Goal: Task Accomplishment & Management: Use online tool/utility

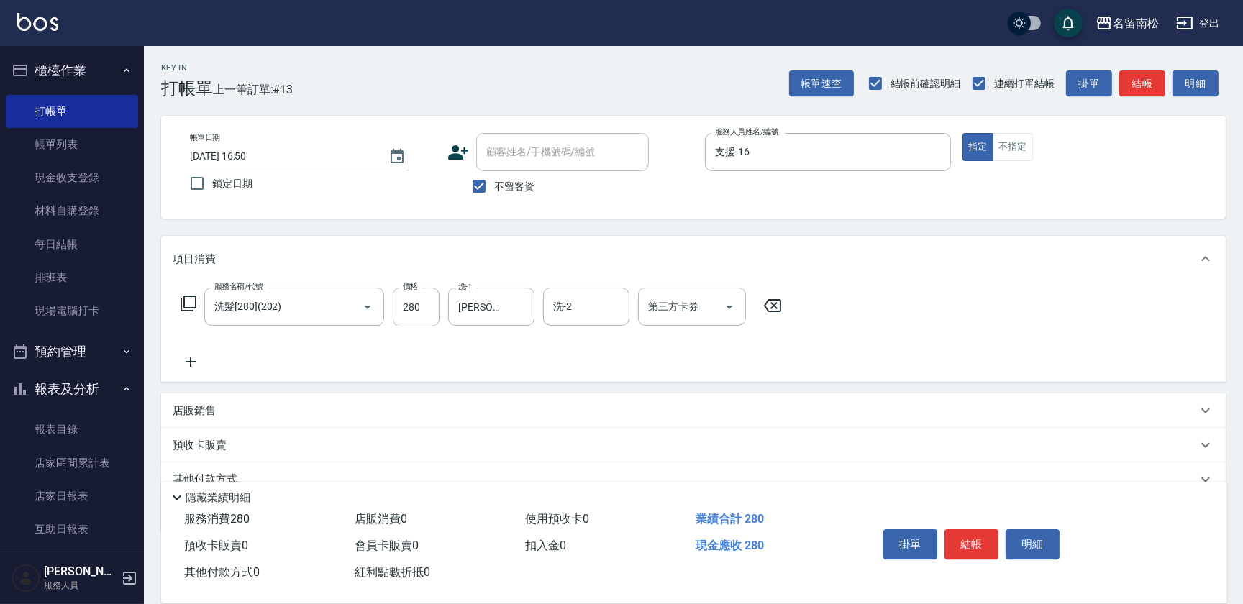
click at [1007, 163] on div "帳單日期 [DATE] 16:50 鎖定日期 顧客姓名/手機號碼/編號 顧客姓名/手機號碼/編號 不留客資 服務人員姓名/編號 支援-16 服務人員姓名/編號…" at bounding box center [693, 167] width 1030 height 68
click at [1007, 151] on button "不指定" at bounding box center [1012, 147] width 40 height 28
click at [974, 541] on button "結帳" at bounding box center [971, 544] width 54 height 30
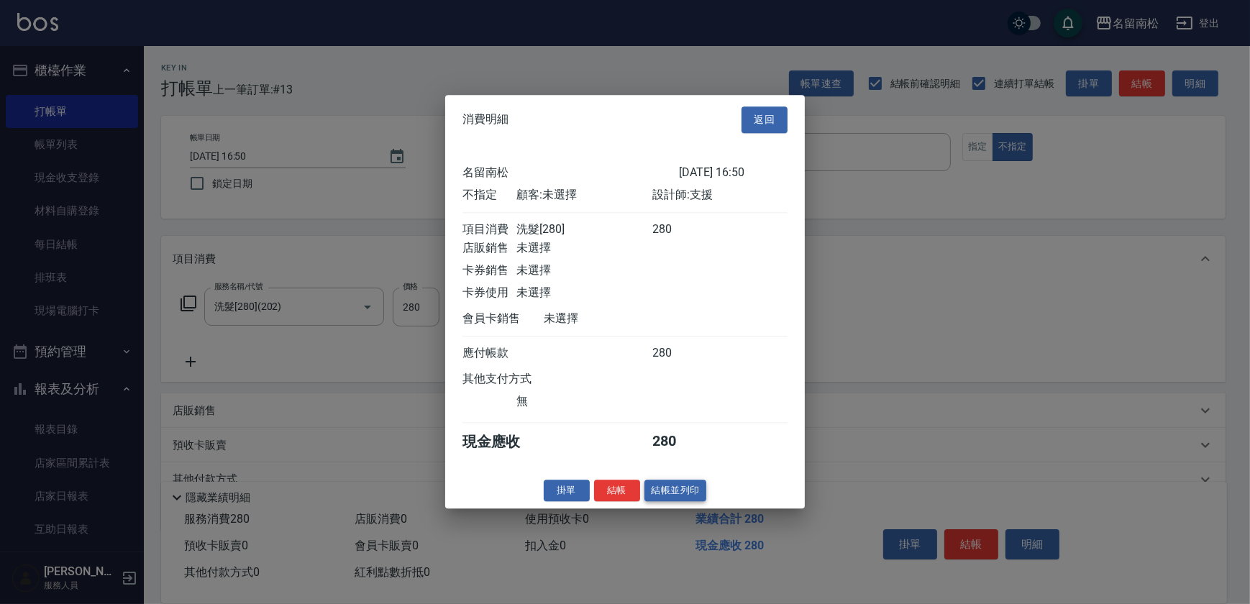
click at [661, 496] on button "結帳並列印" at bounding box center [675, 491] width 63 height 22
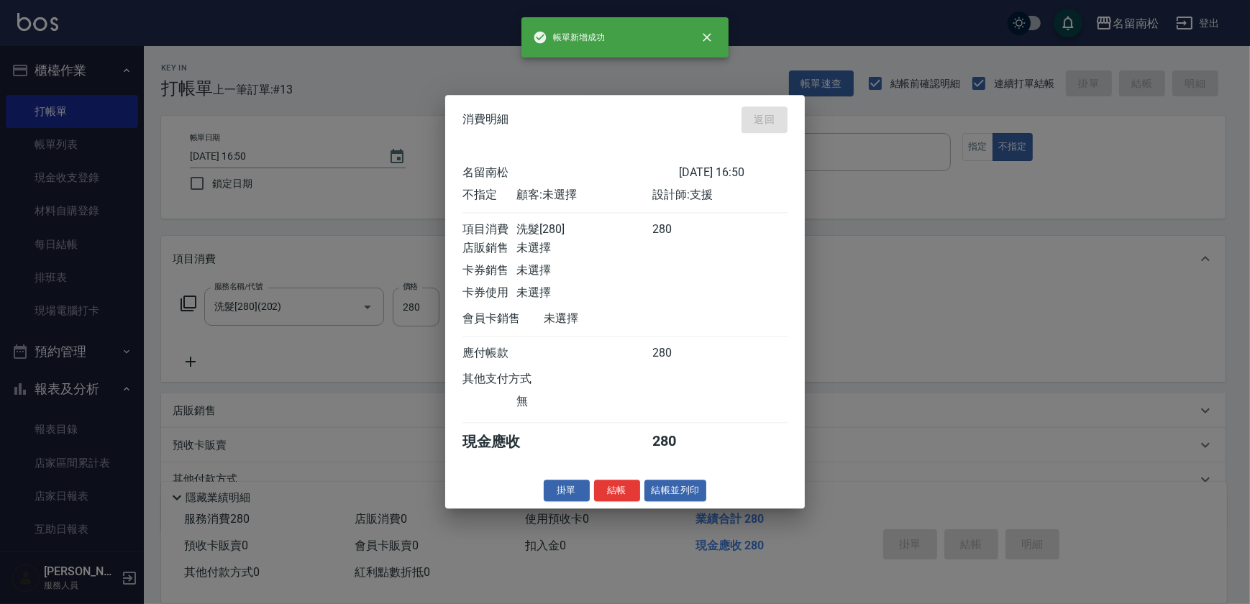
type input "[DATE] 17:46"
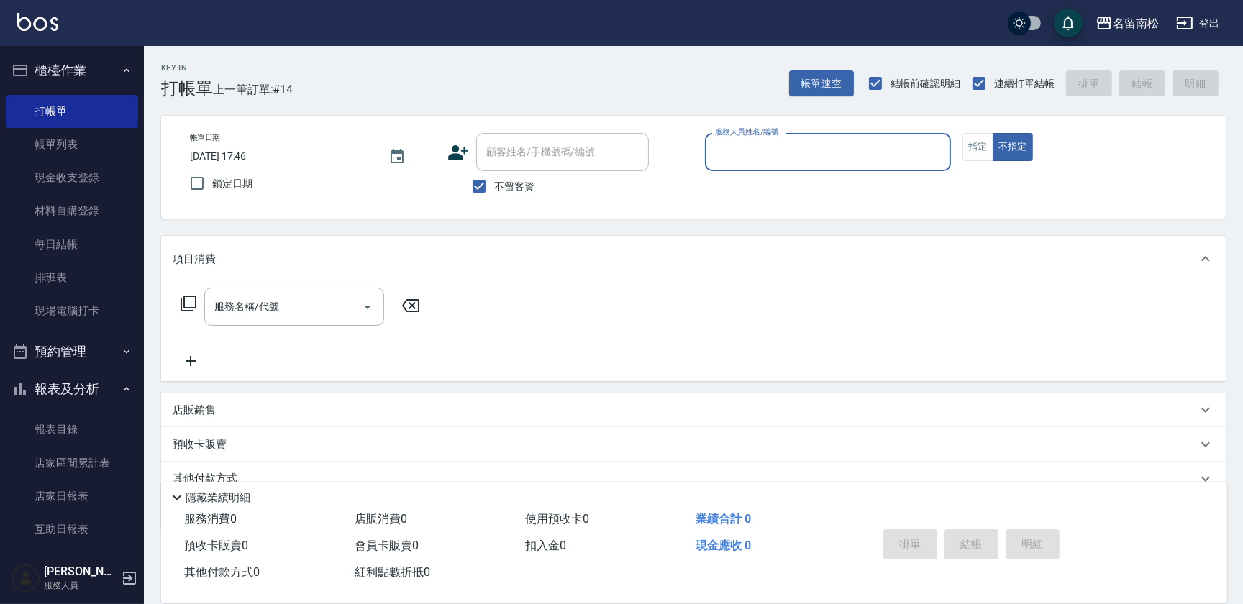
click at [764, 147] on div "服務人員姓名/編號 服務人員姓名/編號" at bounding box center [828, 152] width 246 height 38
type input "支援-16"
type button "false"
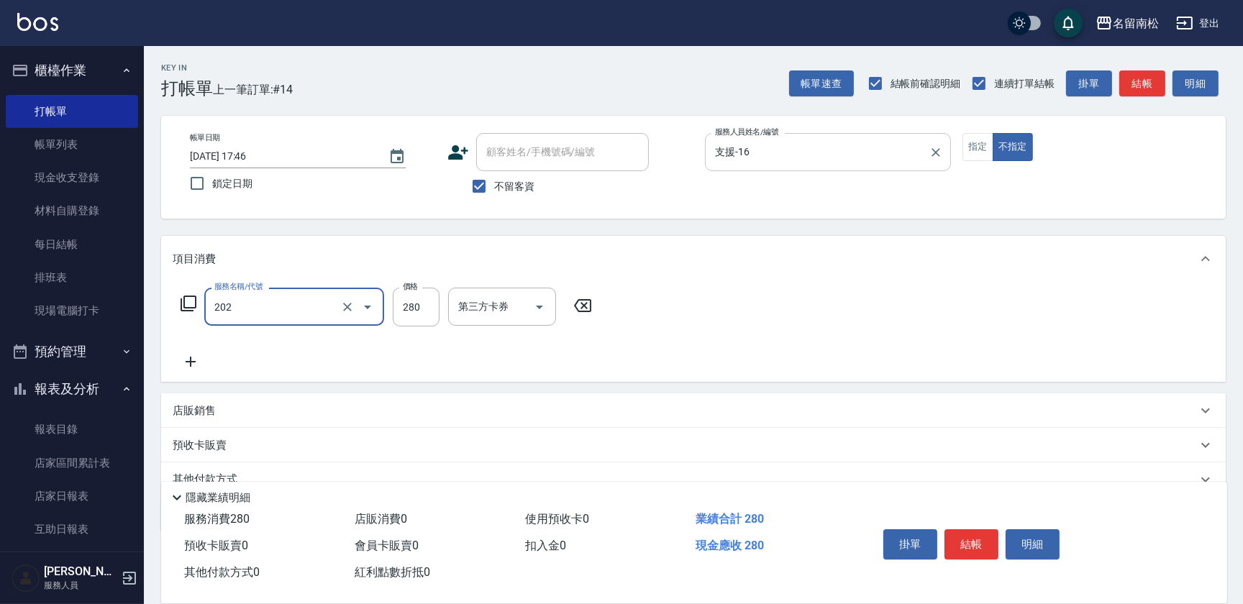
type input "洗髮[280](202)"
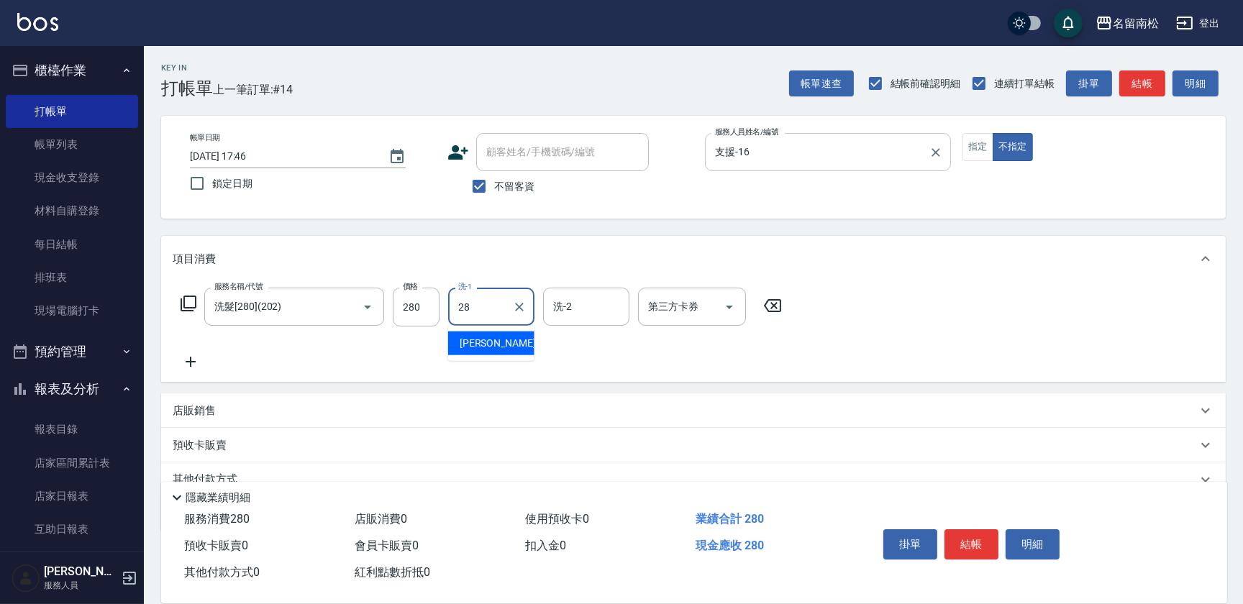
type input "[PERSON_NAME]-28"
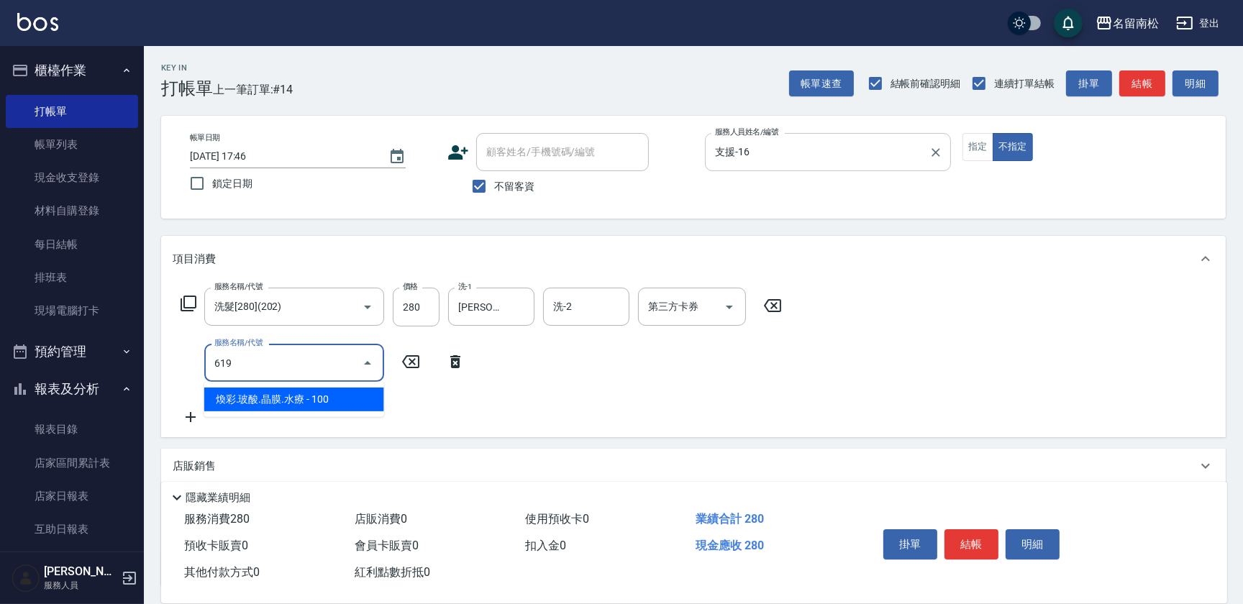
type input "煥彩.玻酸.晶膜.水療(619)"
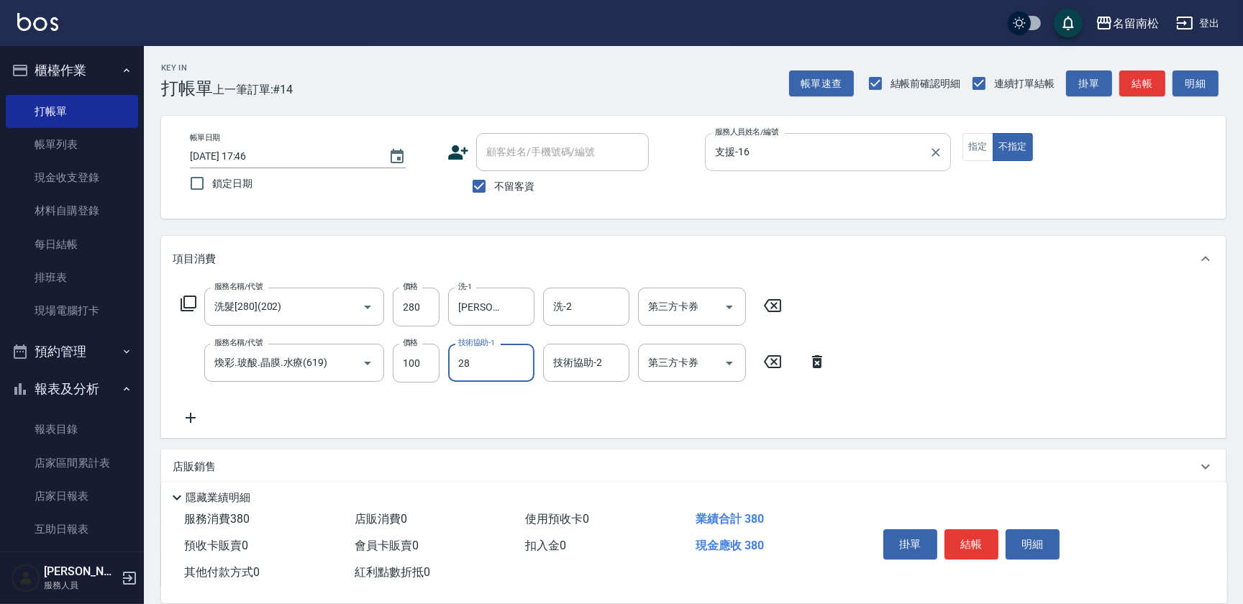
type input "[PERSON_NAME]-28"
click at [984, 534] on button "結帳" at bounding box center [971, 544] width 54 height 30
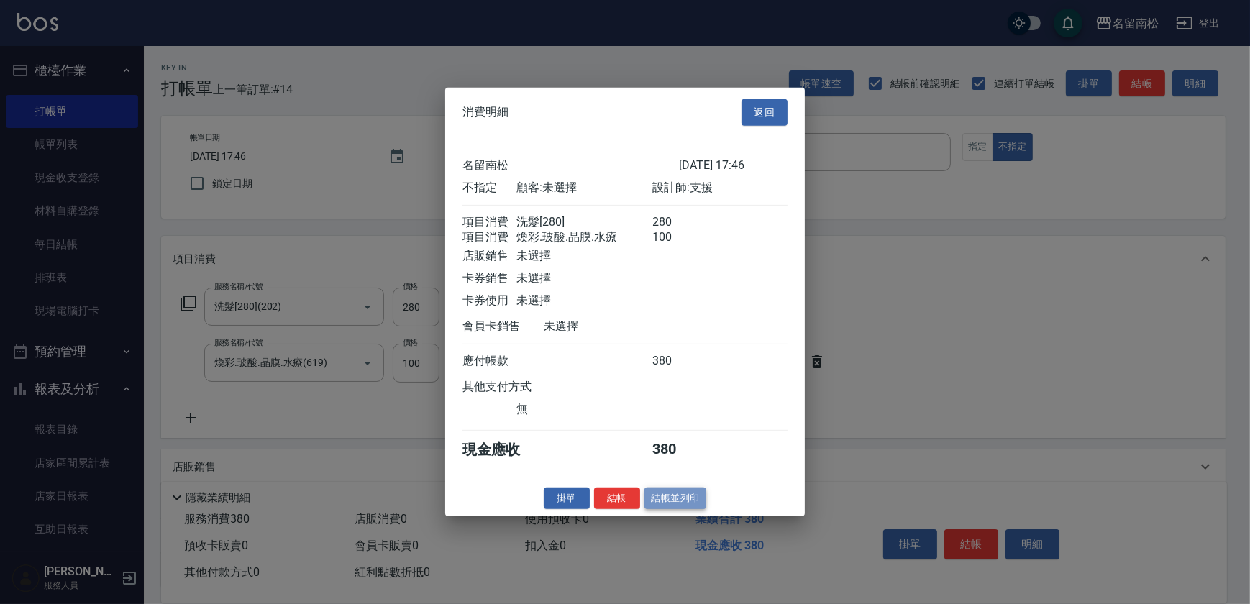
click at [690, 501] on button "結帳並列印" at bounding box center [675, 498] width 63 height 22
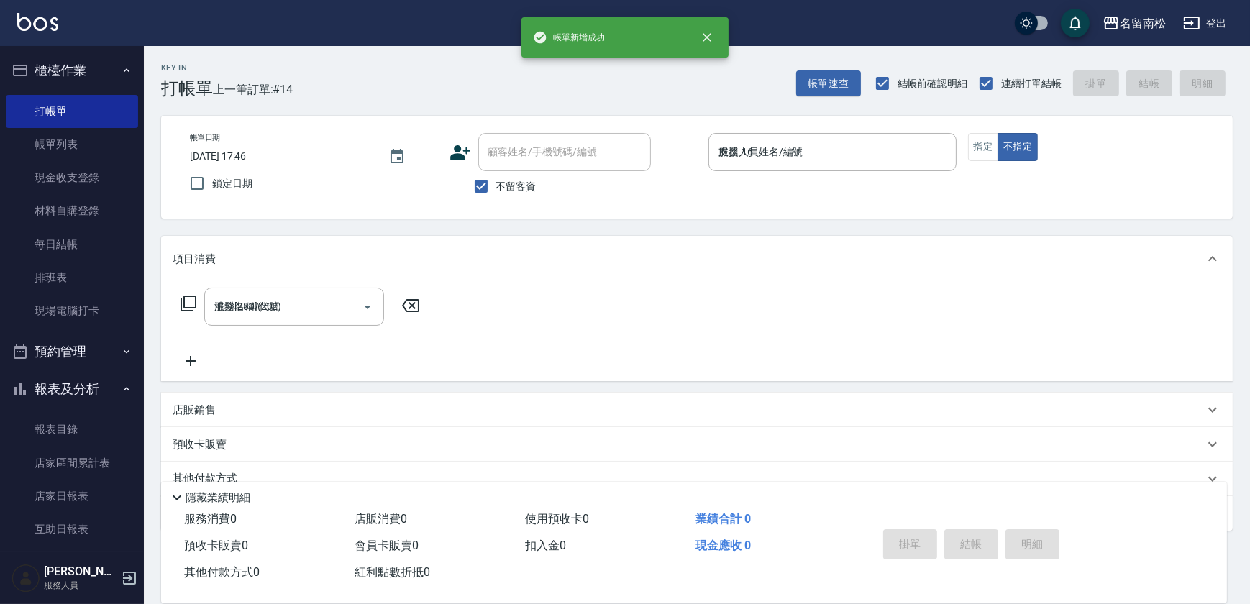
type input "[DATE] 17:47"
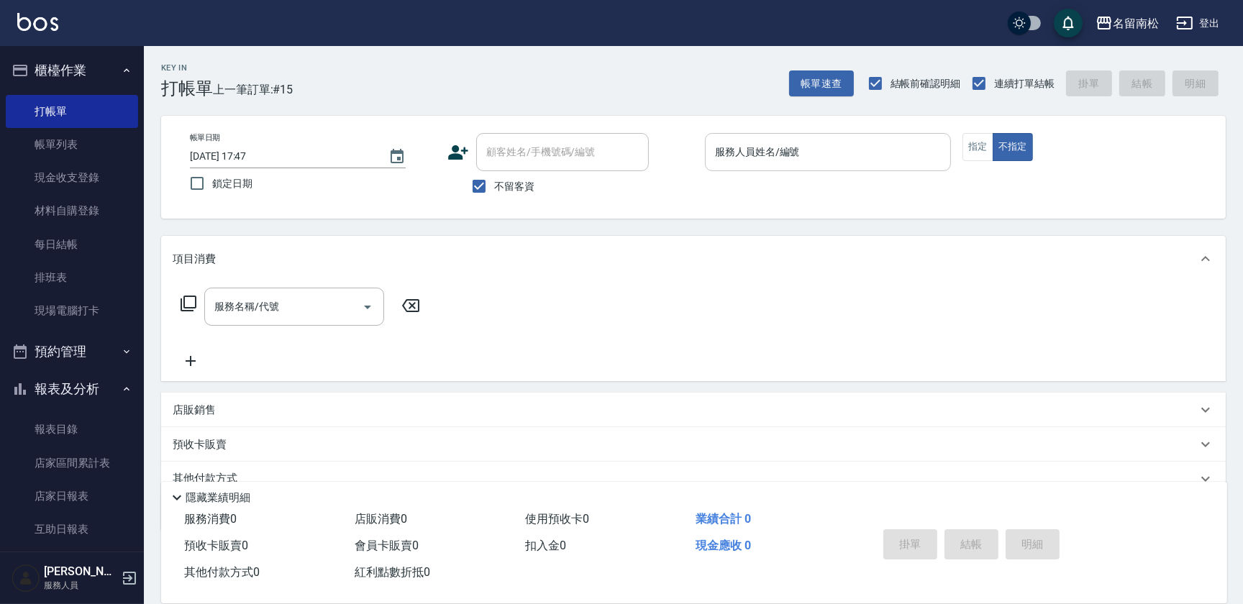
click at [815, 142] on input "服務人員姓名/編號" at bounding box center [827, 152] width 233 height 25
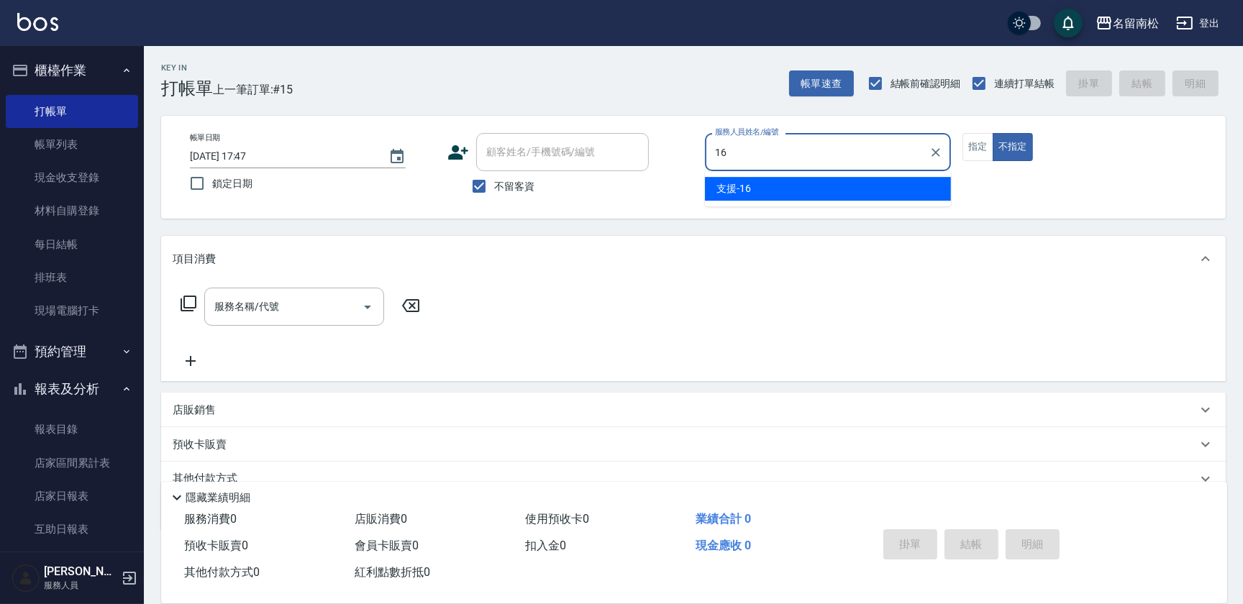
type input "支援-16"
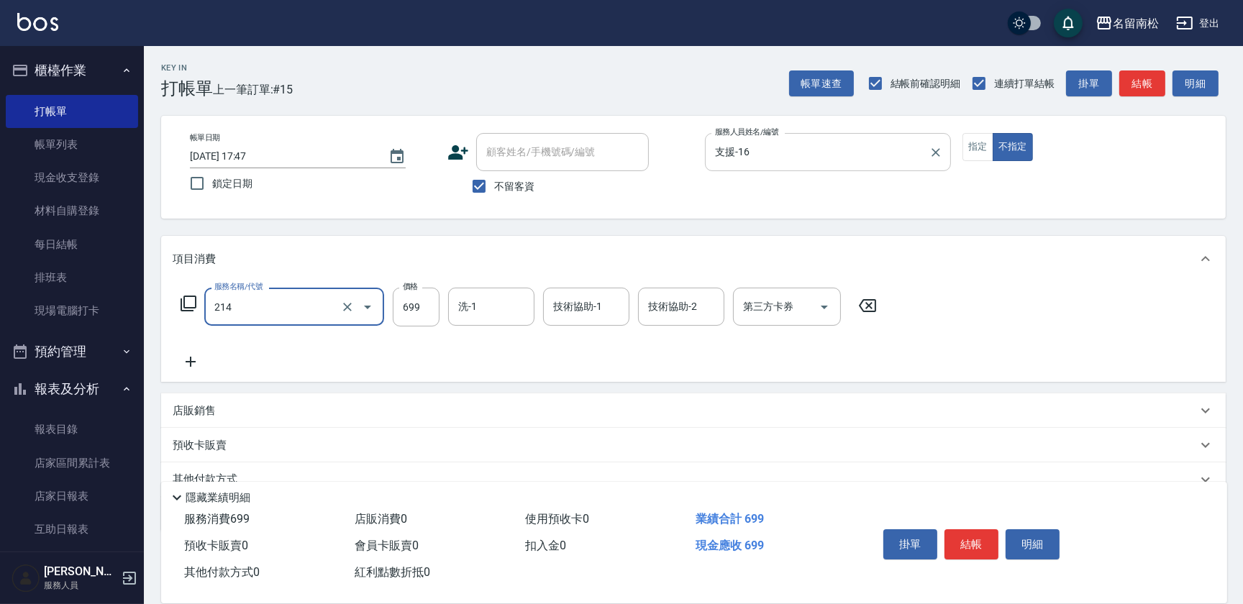
type input "滾珠洗髪699(214)"
type input "[PERSON_NAME]-28"
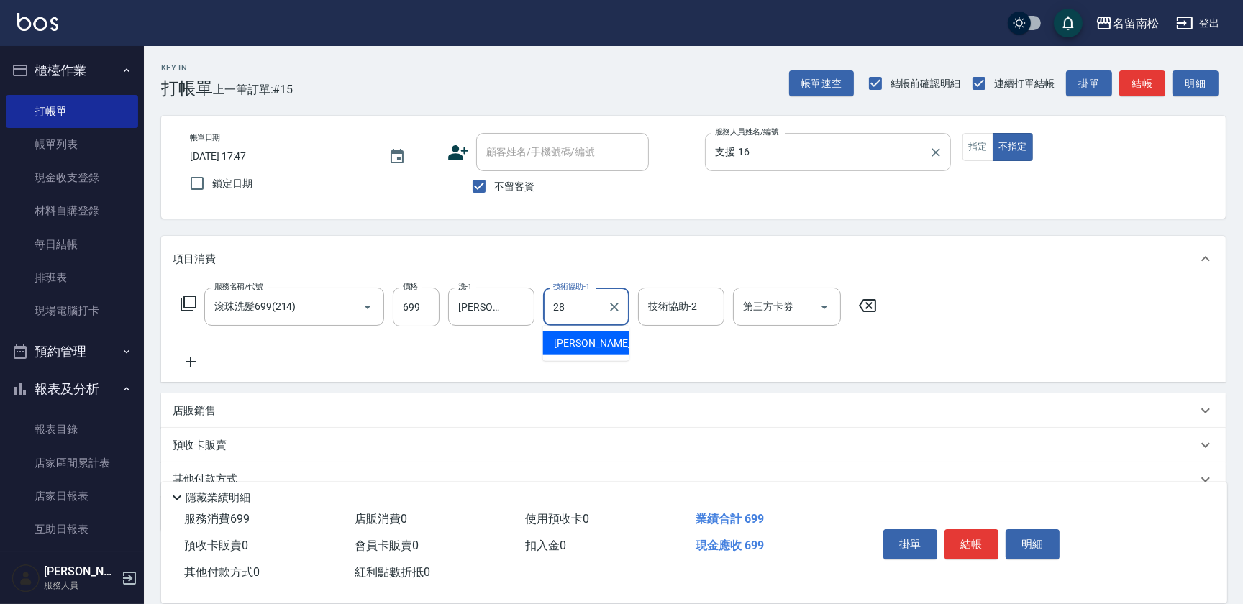
type input "[PERSON_NAME]-28"
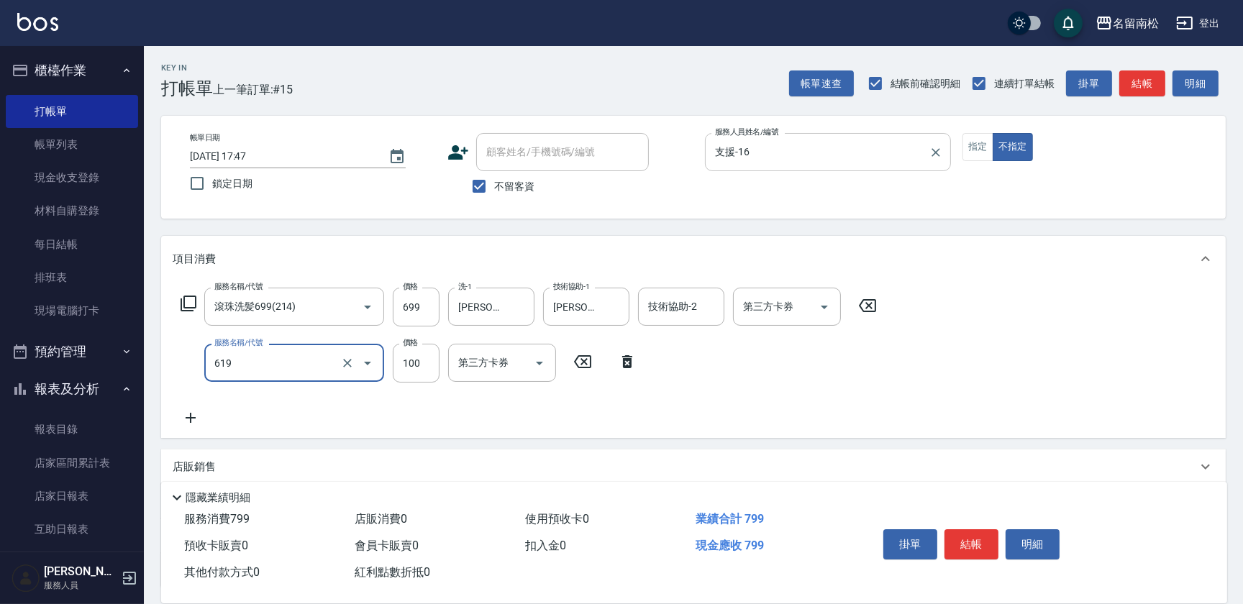
type input "煥彩.玻酸.晶膜.水療(619)"
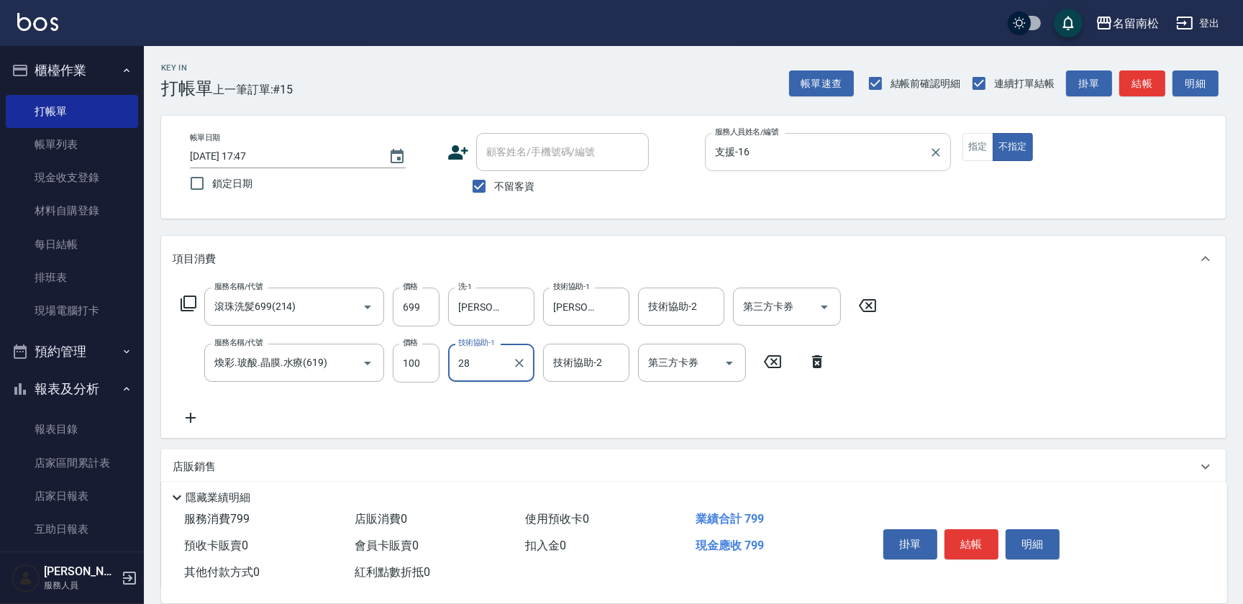
type input "[PERSON_NAME]-28"
click at [975, 540] on button "結帳" at bounding box center [971, 544] width 54 height 30
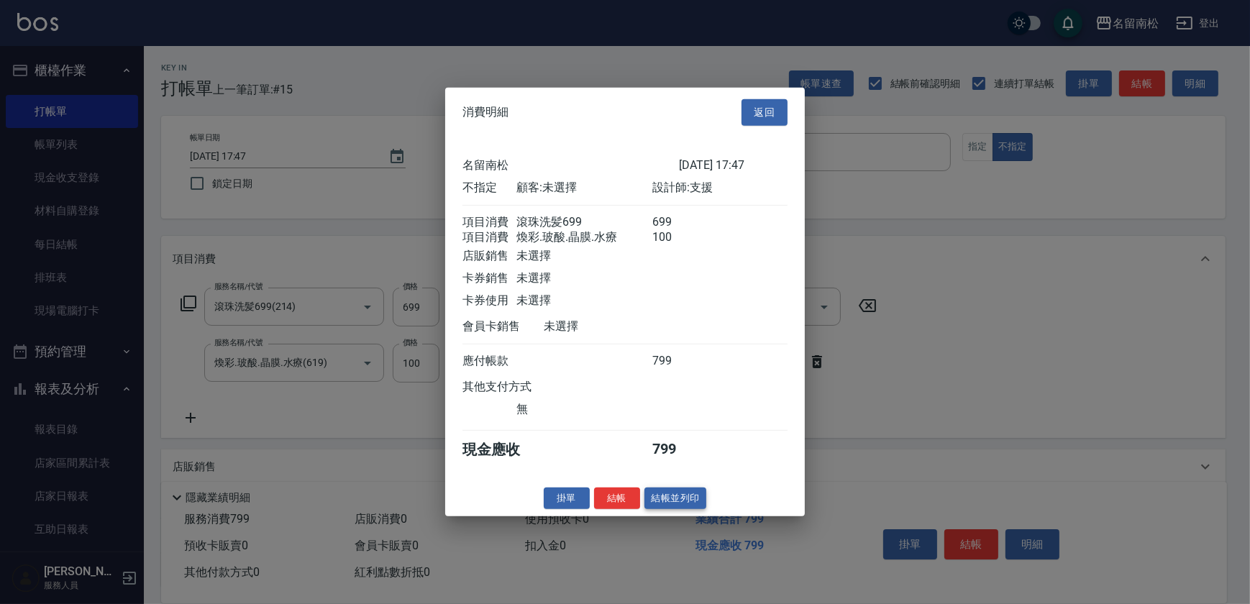
click at [661, 509] on button "結帳並列印" at bounding box center [675, 498] width 63 height 22
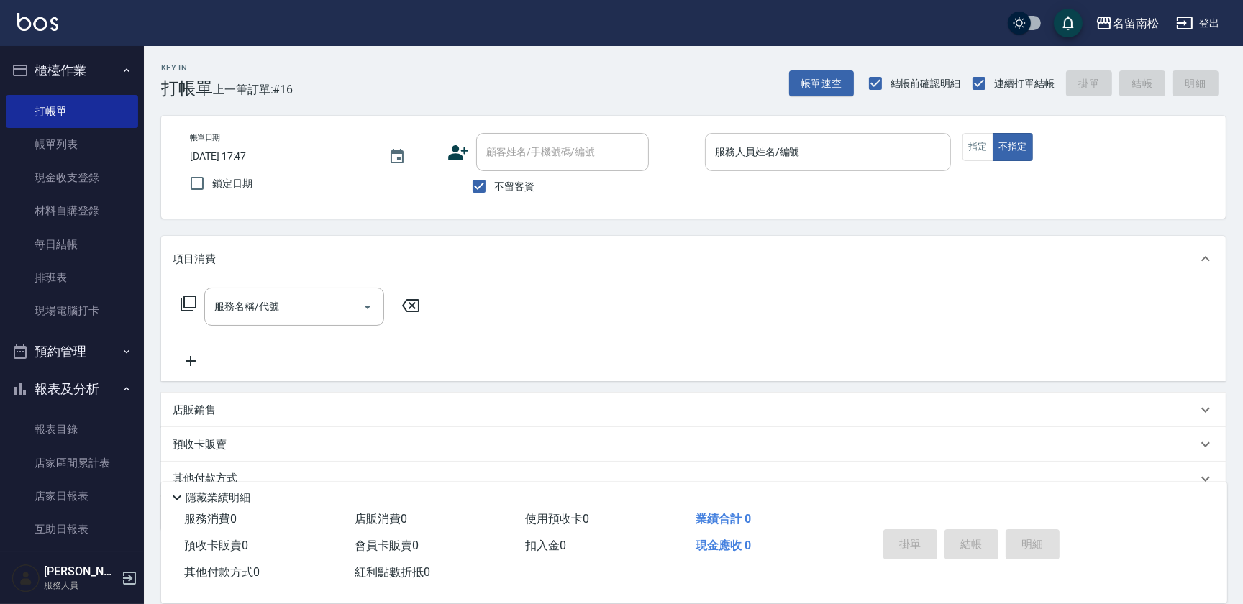
click at [808, 146] on input "服務人員姓名/編號" at bounding box center [827, 152] width 233 height 25
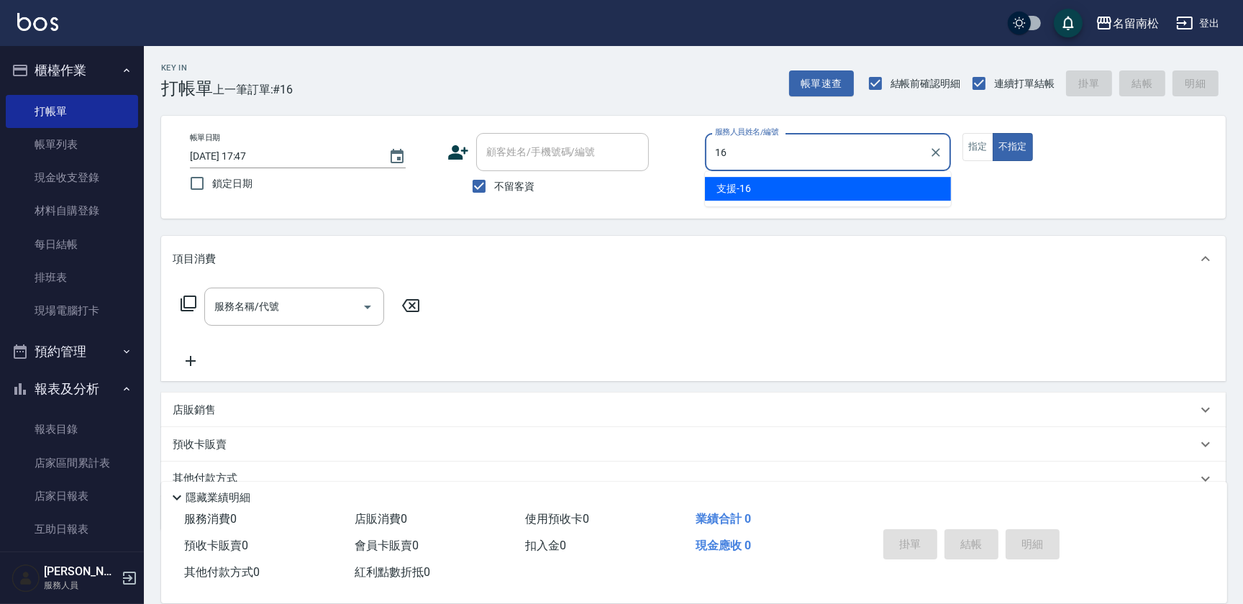
type input "支援-16"
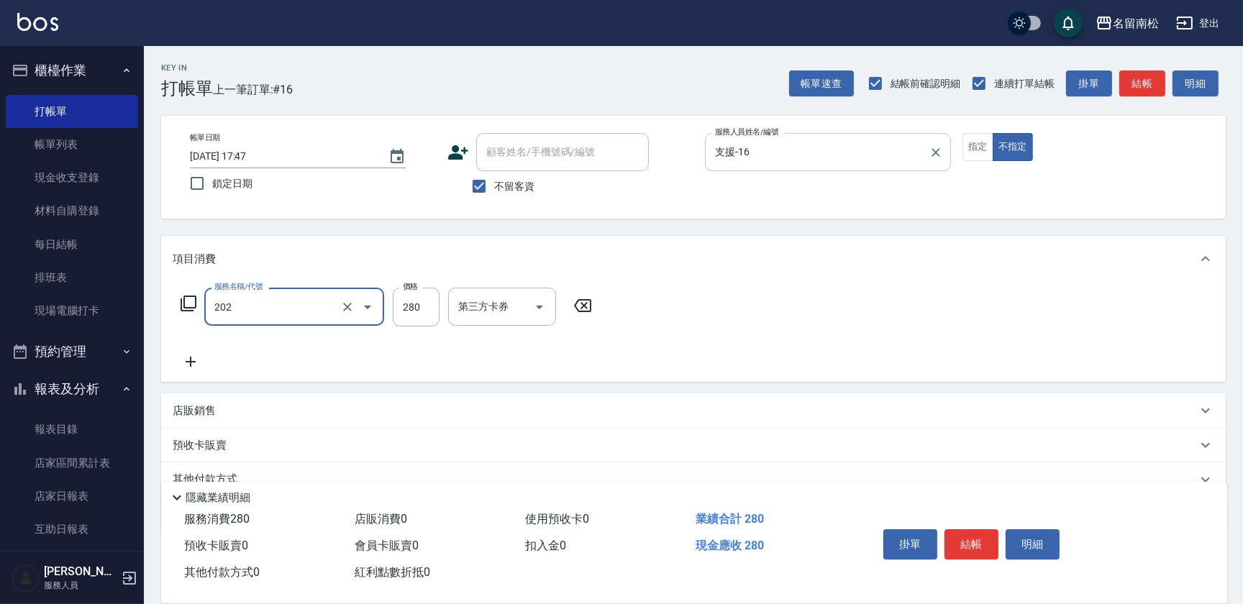
type input "洗髮[280](202)"
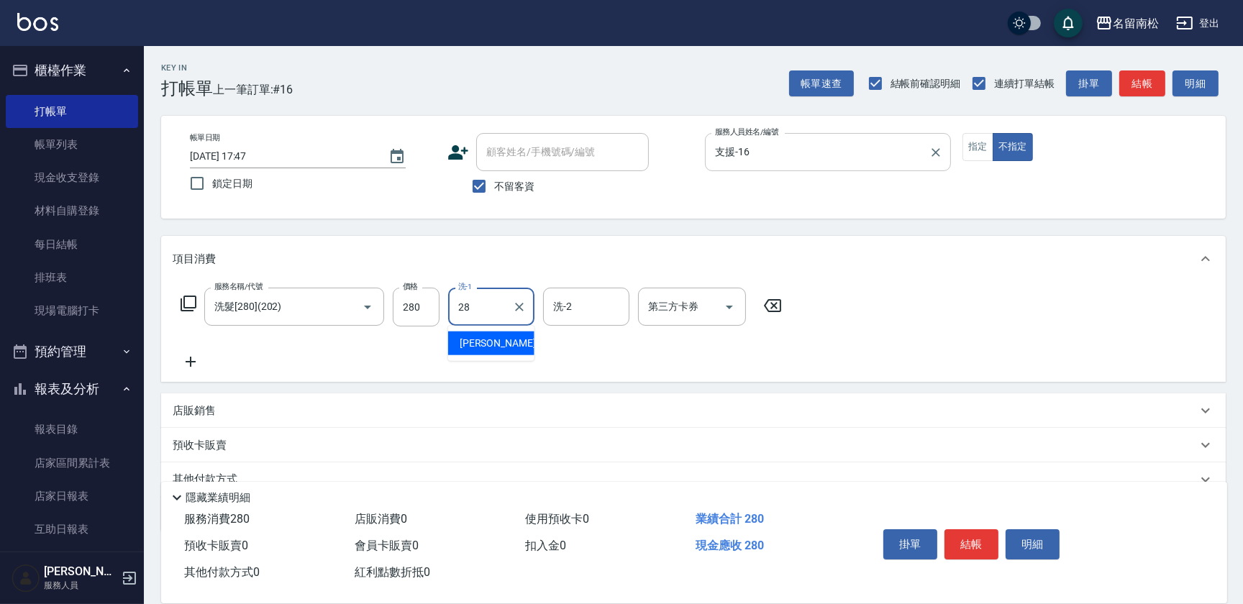
type input "[PERSON_NAME]-28"
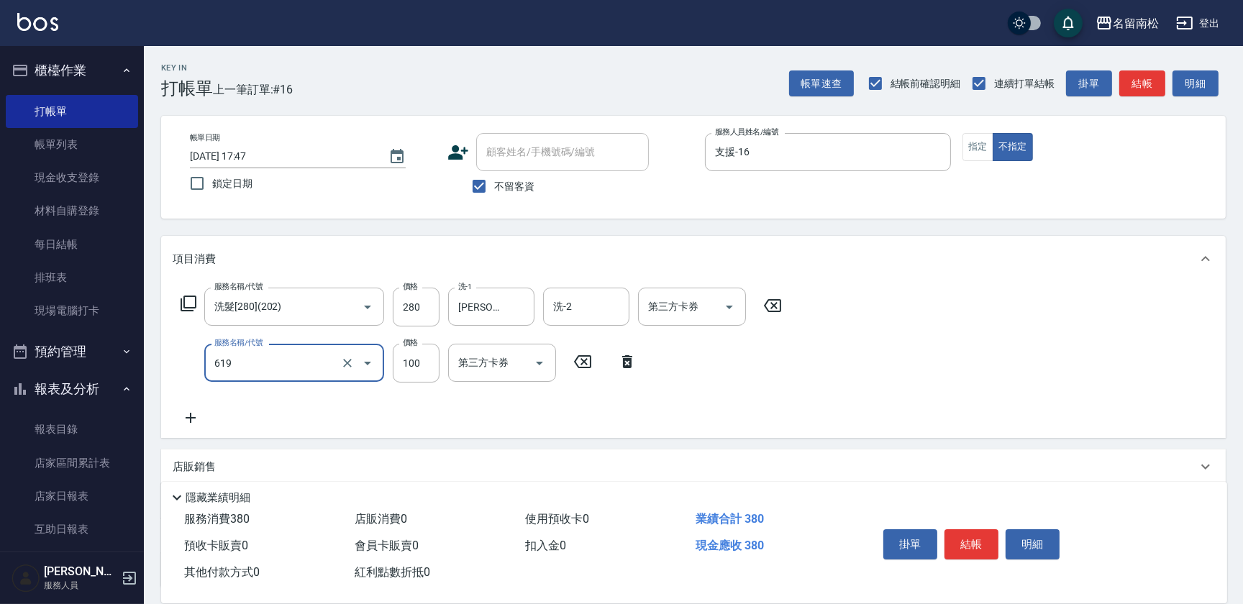
type input "煥彩.玻酸.晶膜.水療(619)"
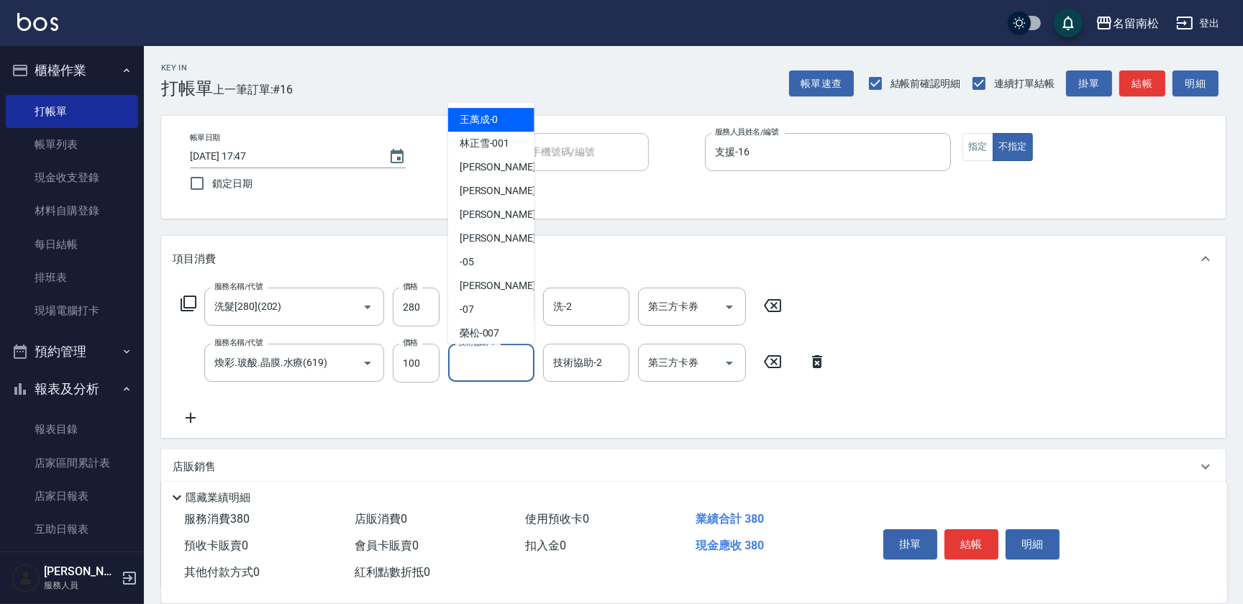
click at [489, 360] on input "技術協助-1" at bounding box center [490, 362] width 73 height 25
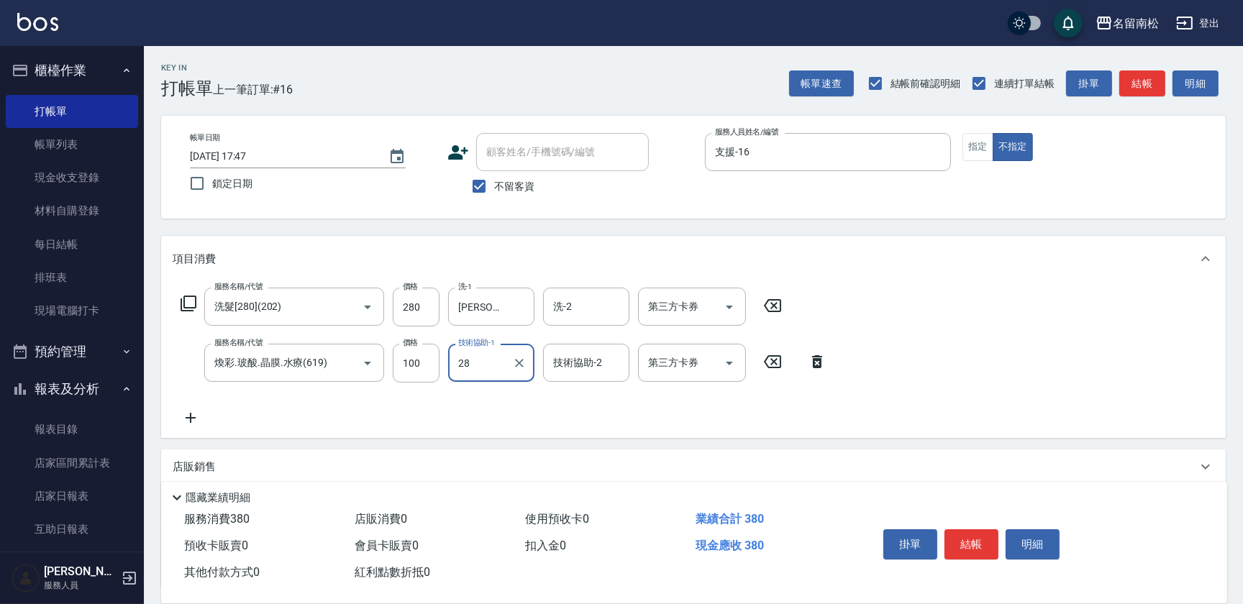
type input "[PERSON_NAME]-28"
click at [956, 533] on button "結帳" at bounding box center [971, 544] width 54 height 30
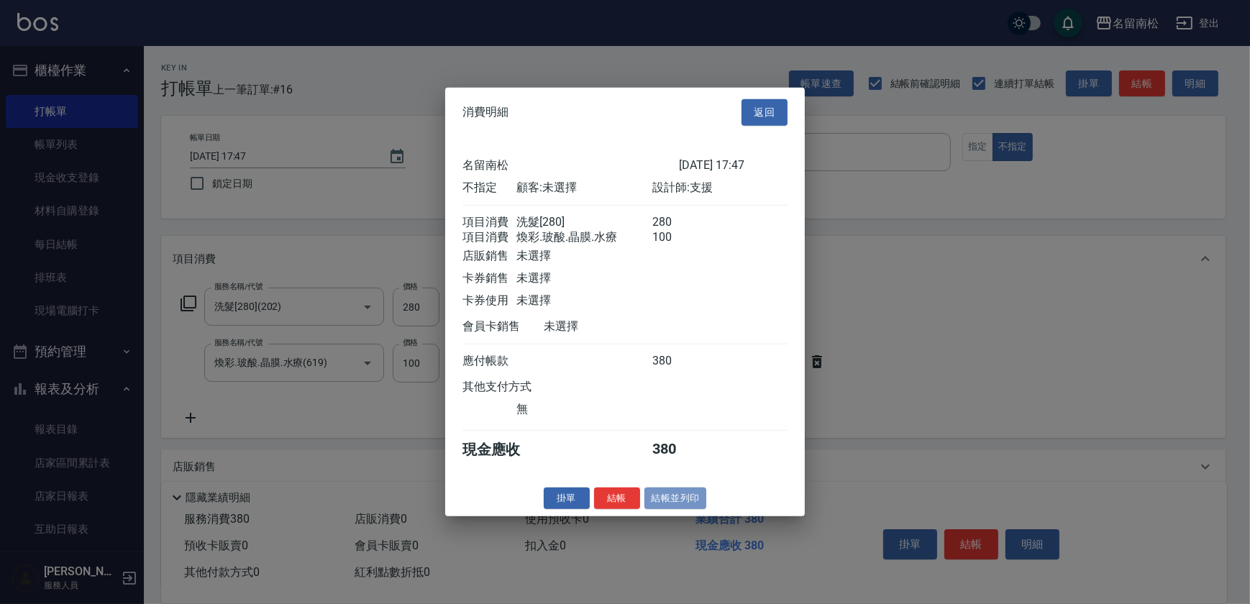
click at [672, 500] on button "結帳並列印" at bounding box center [675, 498] width 63 height 22
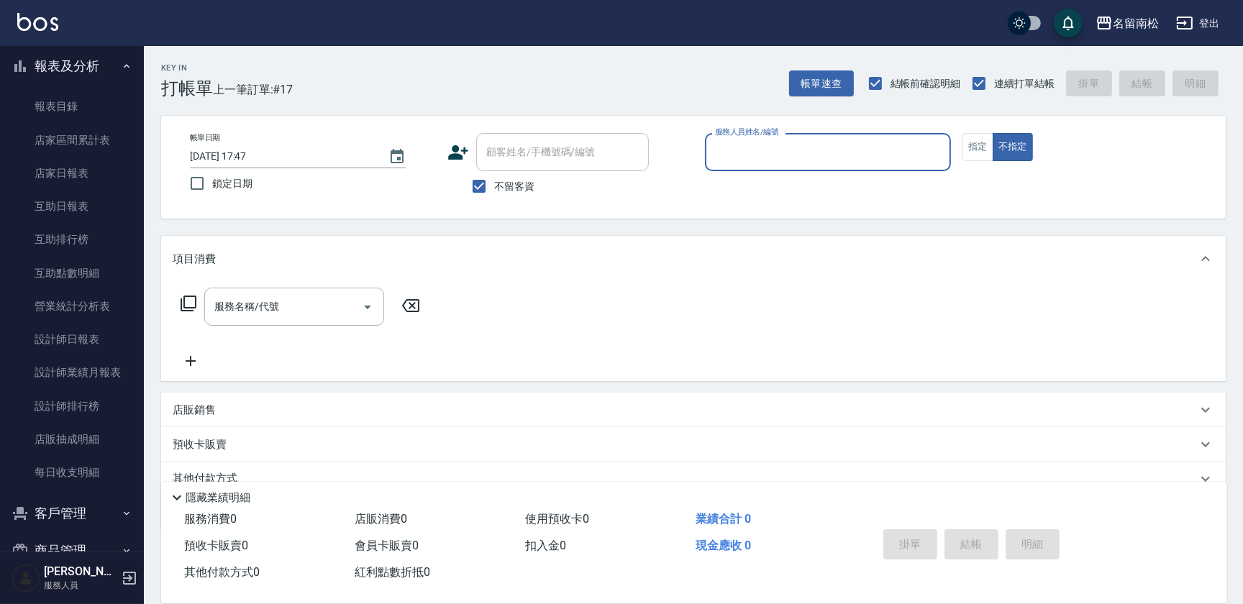
scroll to position [326, 0]
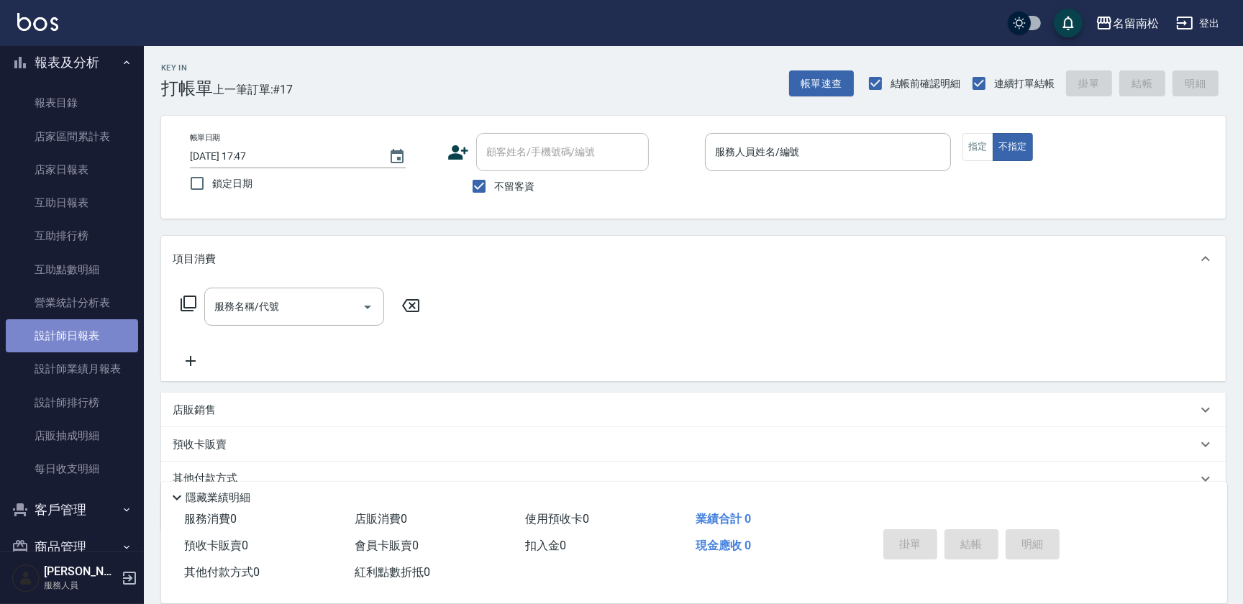
click at [83, 339] on link "設計師日報表" at bounding box center [72, 335] width 132 height 33
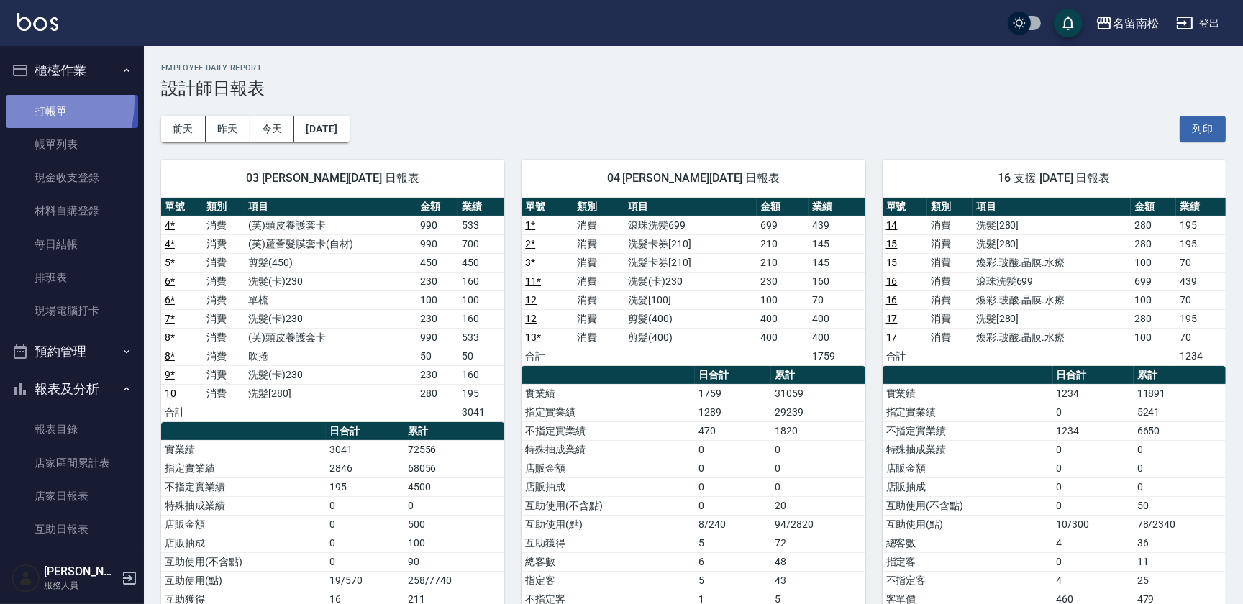
click at [17, 101] on link "打帳單" at bounding box center [72, 111] width 132 height 33
